Goal: Connect with others

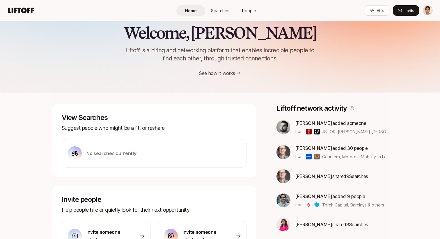
scroll to position [12, 0]
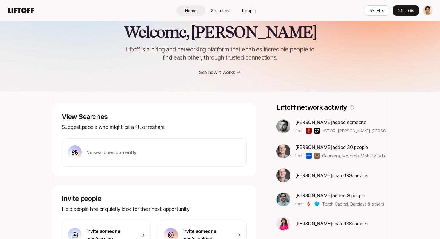
click at [113, 10] on span "People" at bounding box center [249, 11] width 14 height 6
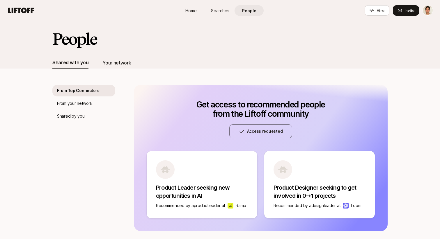
click at [113, 60] on div "Your network" at bounding box center [116, 63] width 29 height 8
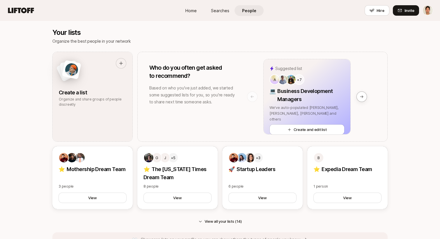
scroll to position [449, 0]
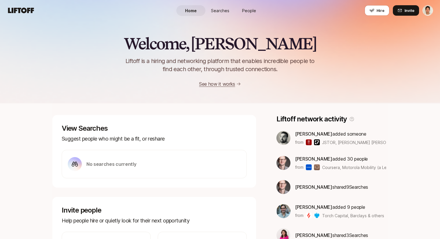
click at [253, 13] on link "People" at bounding box center [248, 10] width 29 height 11
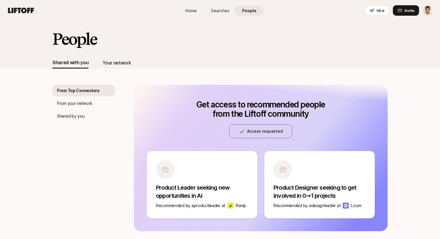
click at [121, 61] on div "Your network" at bounding box center [116, 63] width 29 height 8
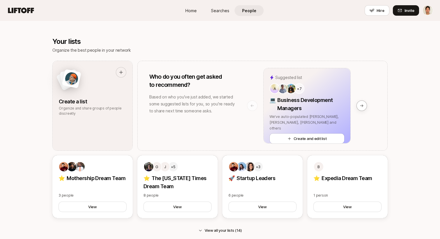
scroll to position [440, 0]
